Goal: Task Accomplishment & Management: Manage account settings

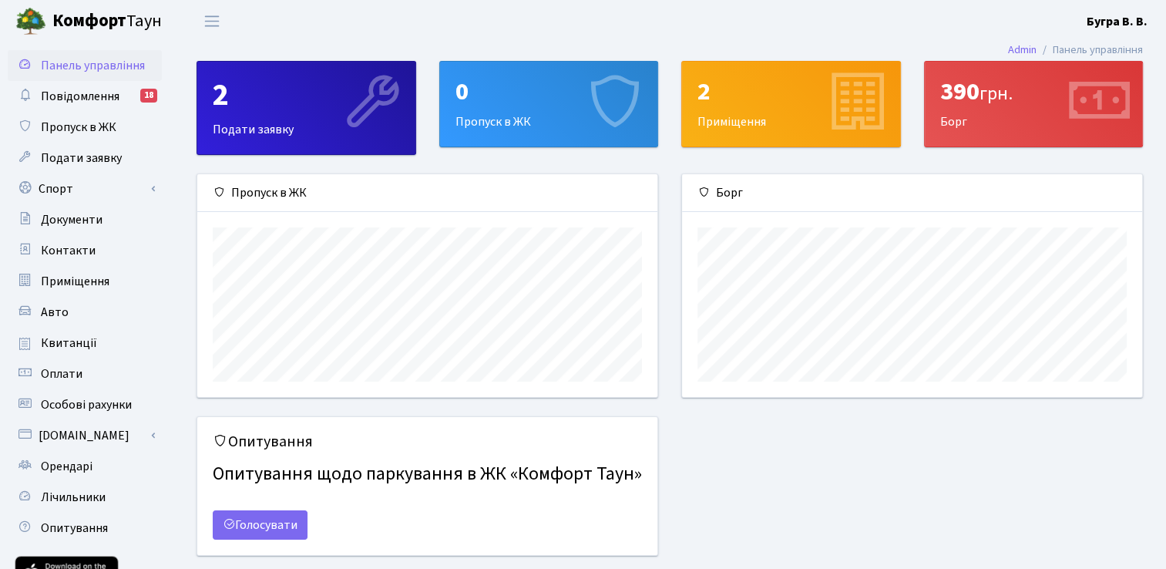
scroll to position [222, 459]
click at [85, 340] on span "Квитанції" at bounding box center [69, 342] width 56 height 17
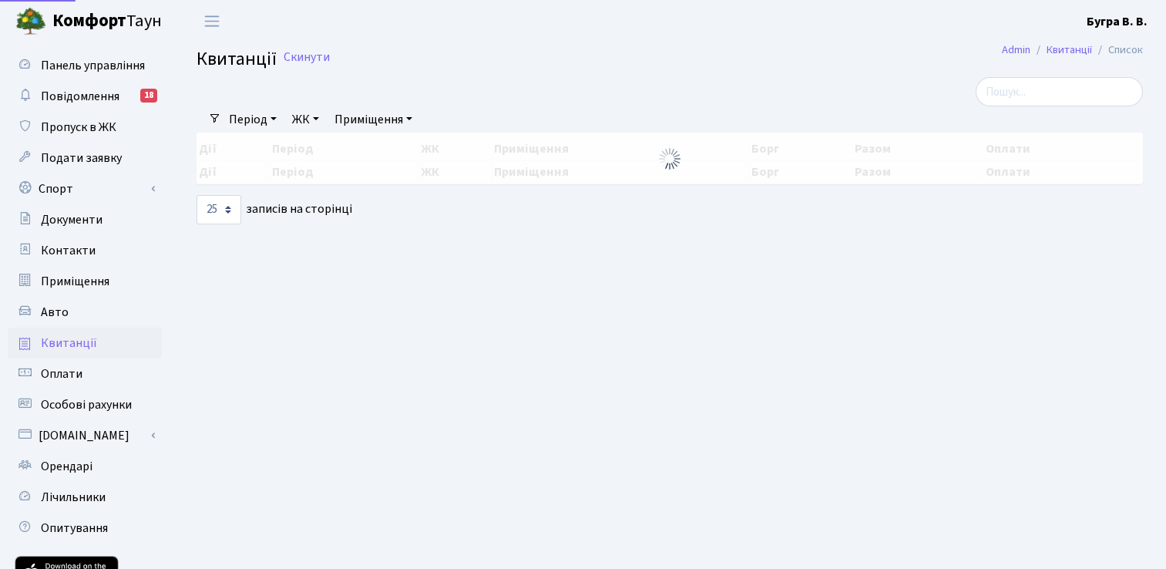
select select "25"
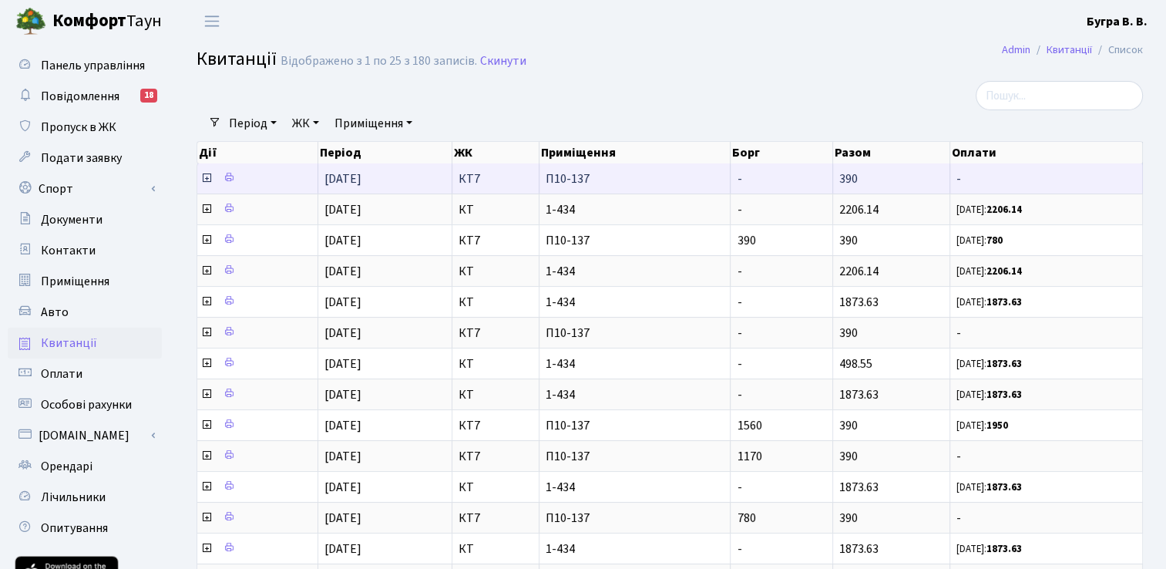
click at [203, 177] on icon at bounding box center [206, 178] width 12 height 12
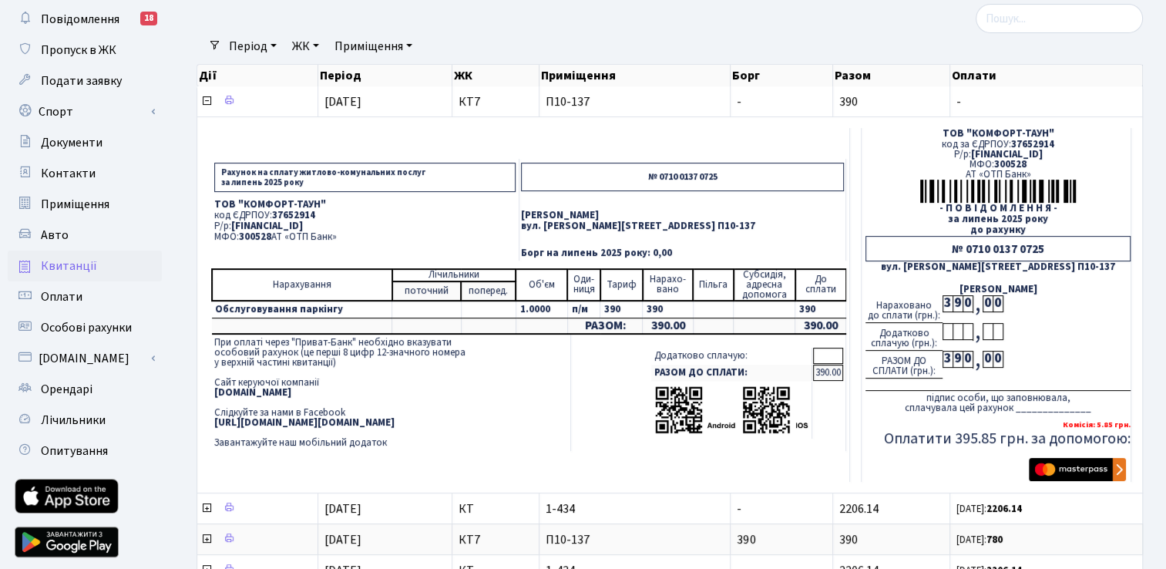
scroll to position [77, 0]
click at [1079, 469] on img "submit" at bounding box center [1077, 469] width 97 height 23
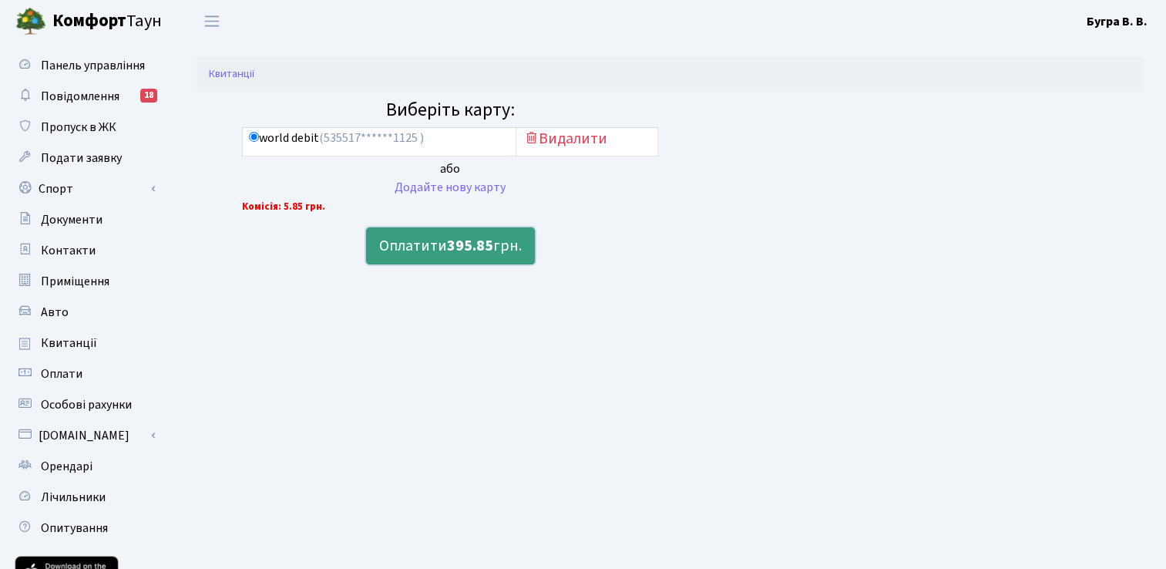
click at [457, 245] on b "395.85" at bounding box center [470, 246] width 46 height 22
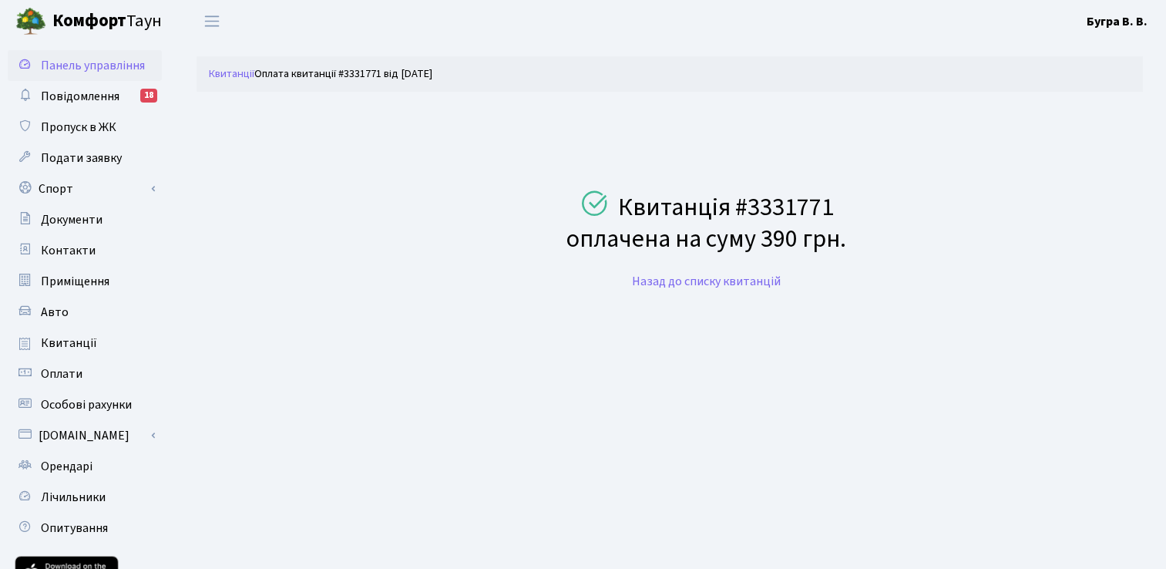
click at [54, 65] on span "Панель управління" at bounding box center [93, 65] width 104 height 17
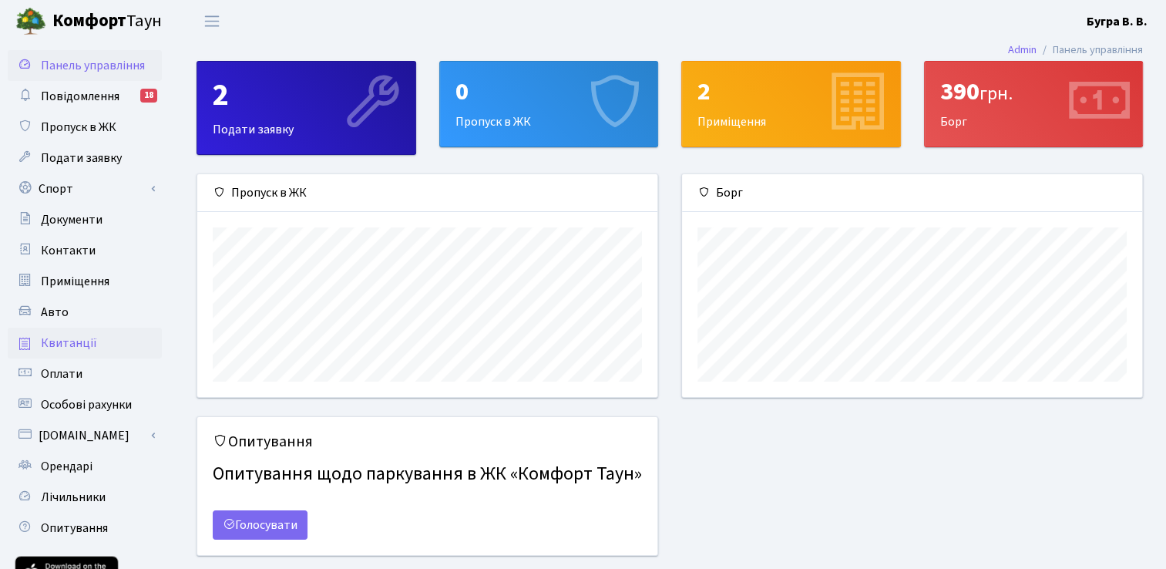
scroll to position [222, 459]
click at [59, 347] on span "Квитанції" at bounding box center [69, 342] width 56 height 17
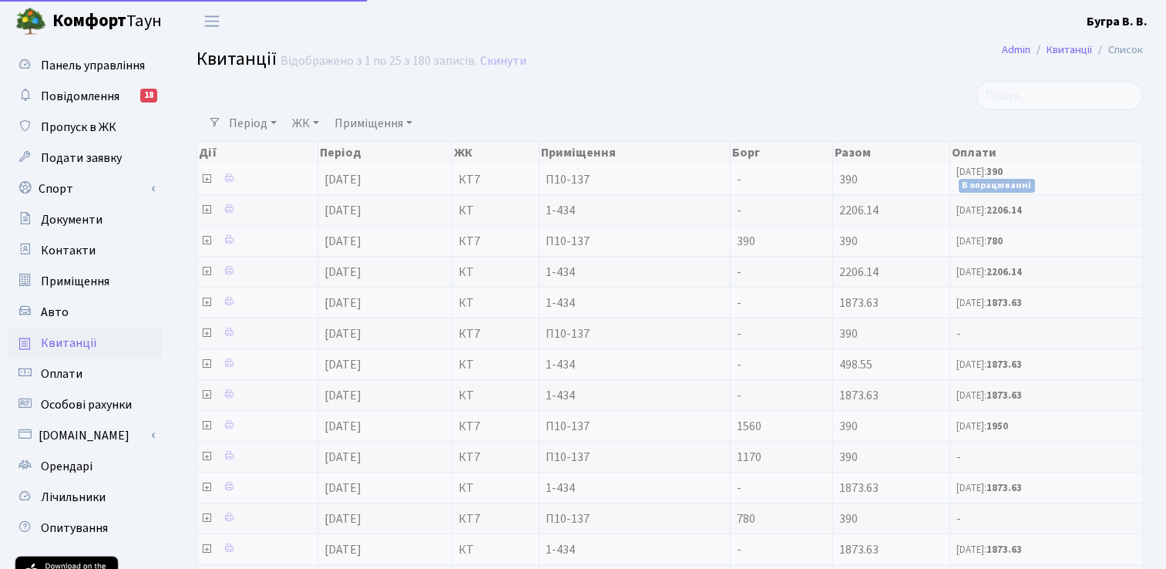
select select "25"
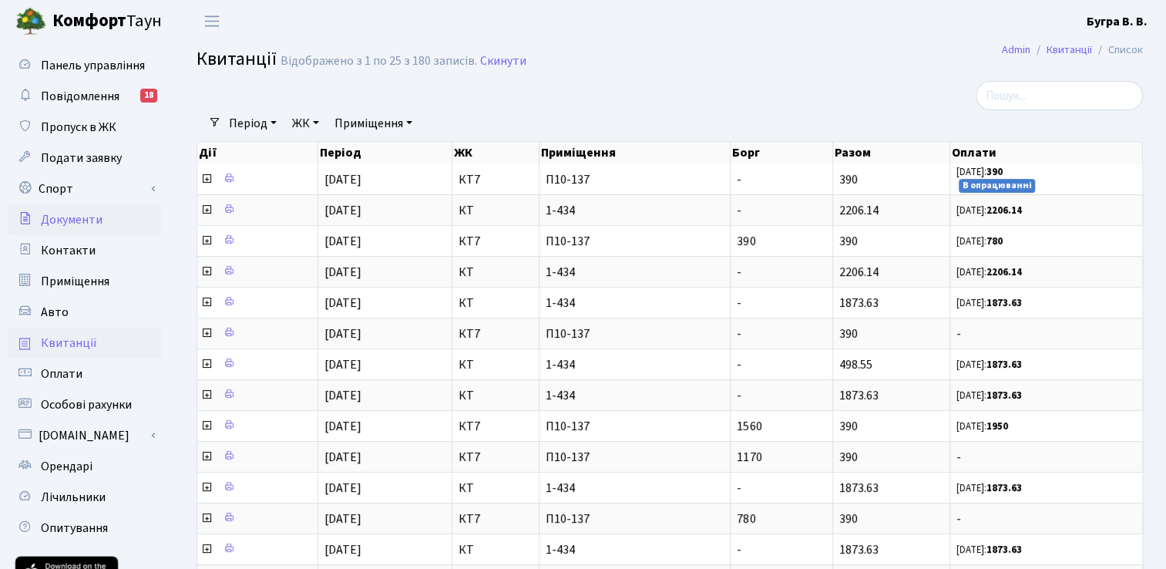
click at [68, 221] on span "Документи" at bounding box center [72, 219] width 62 height 17
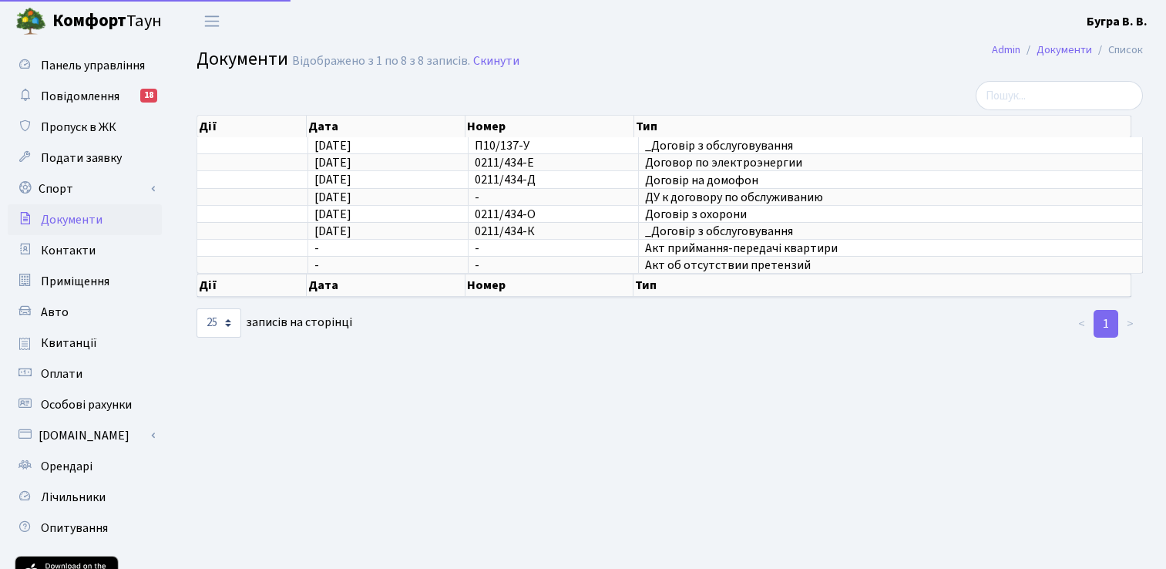
select select "25"
click at [76, 469] on span "Орендарі" at bounding box center [67, 466] width 52 height 17
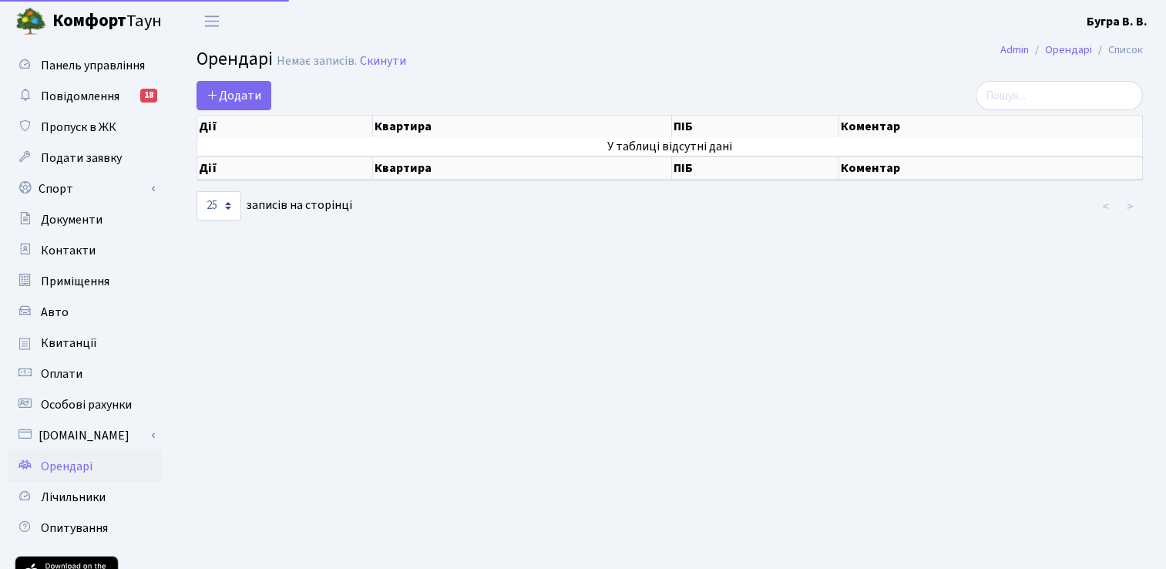
select select "25"
click at [61, 184] on link "Спорт" at bounding box center [85, 188] width 154 height 31
